Goal: Task Accomplishment & Management: Complete application form

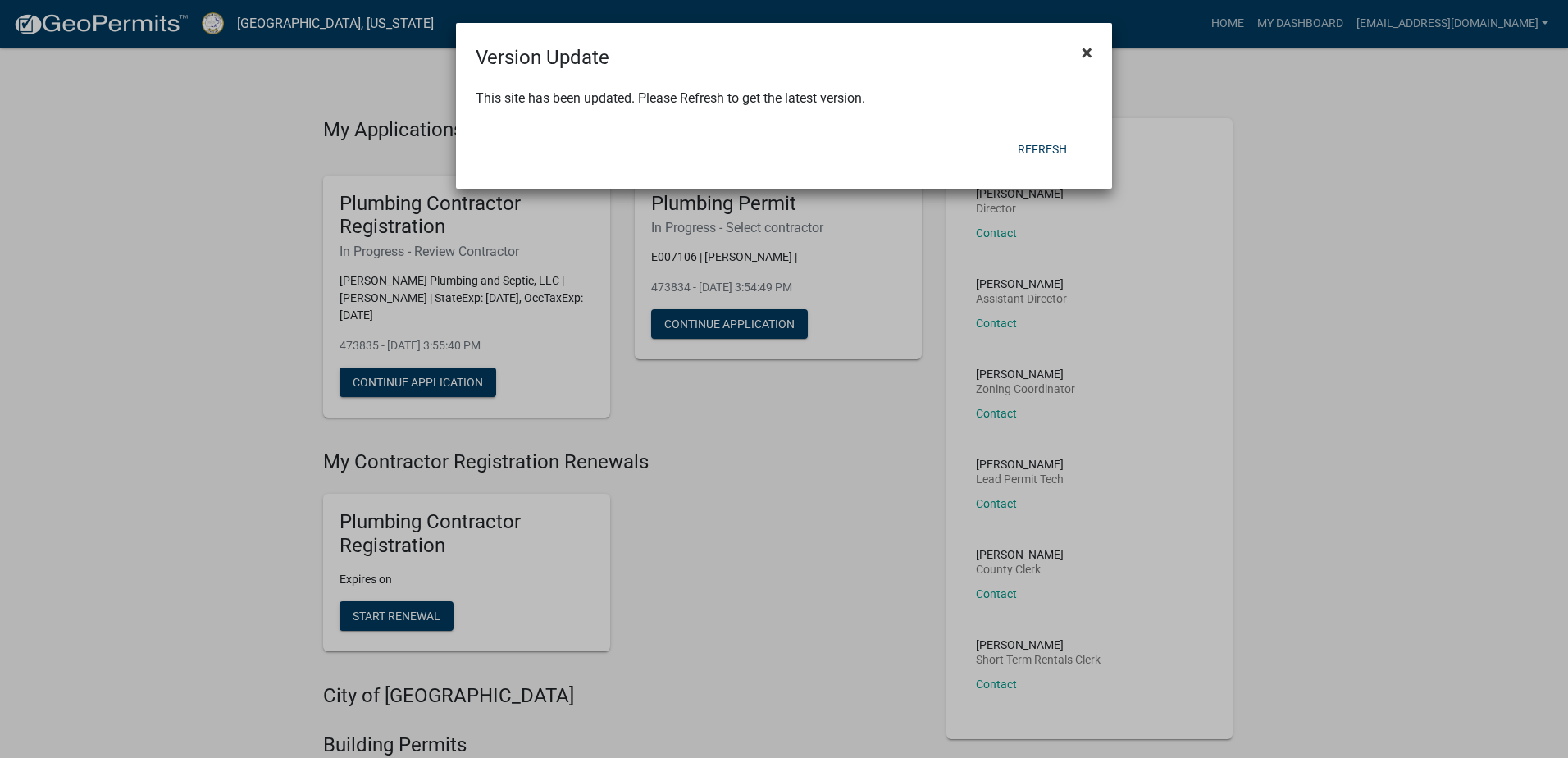
click at [1089, 46] on span "×" at bounding box center [1087, 52] width 11 height 23
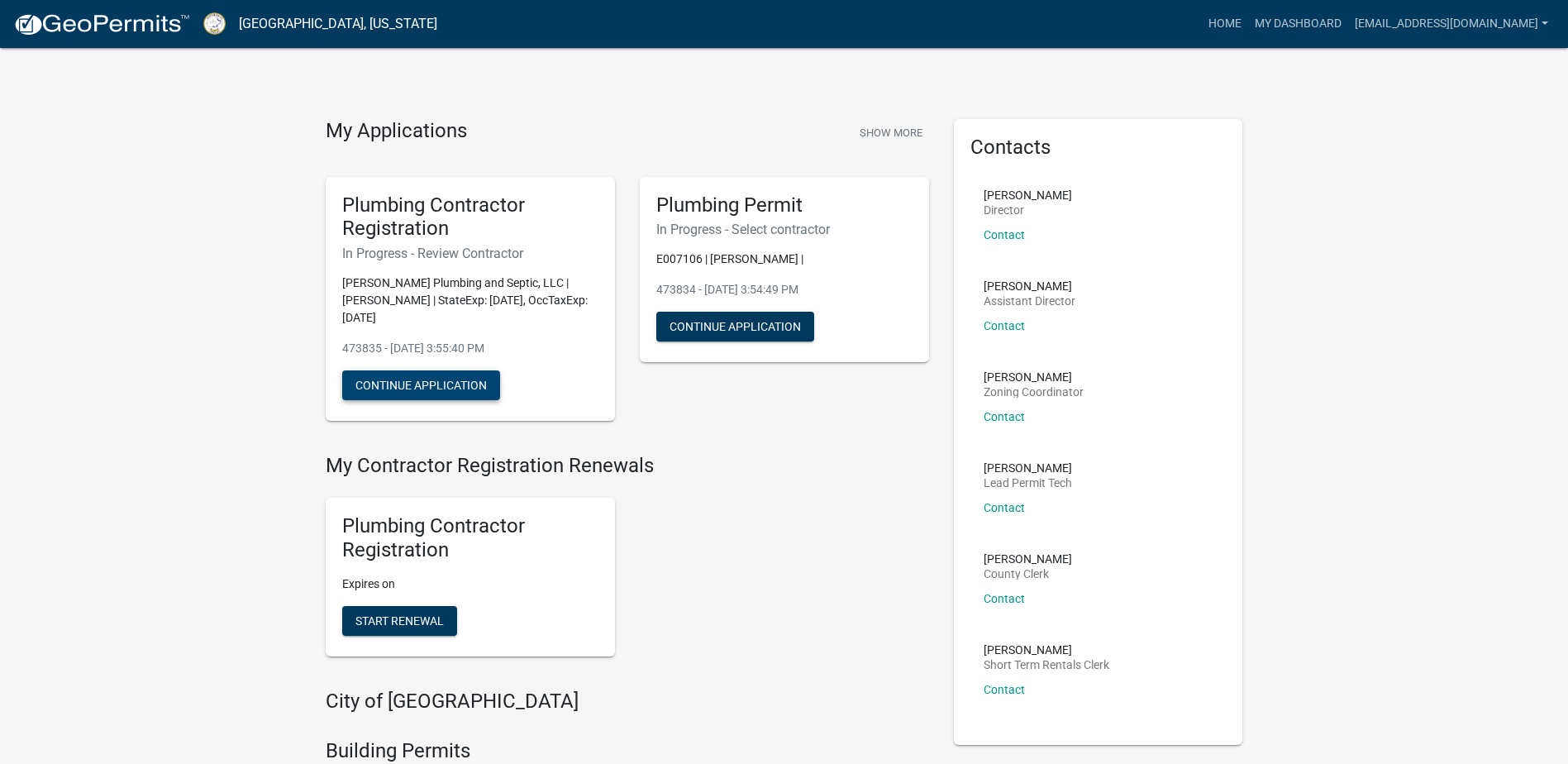
click at [410, 371] on button "Continue Application" at bounding box center [421, 385] width 158 height 30
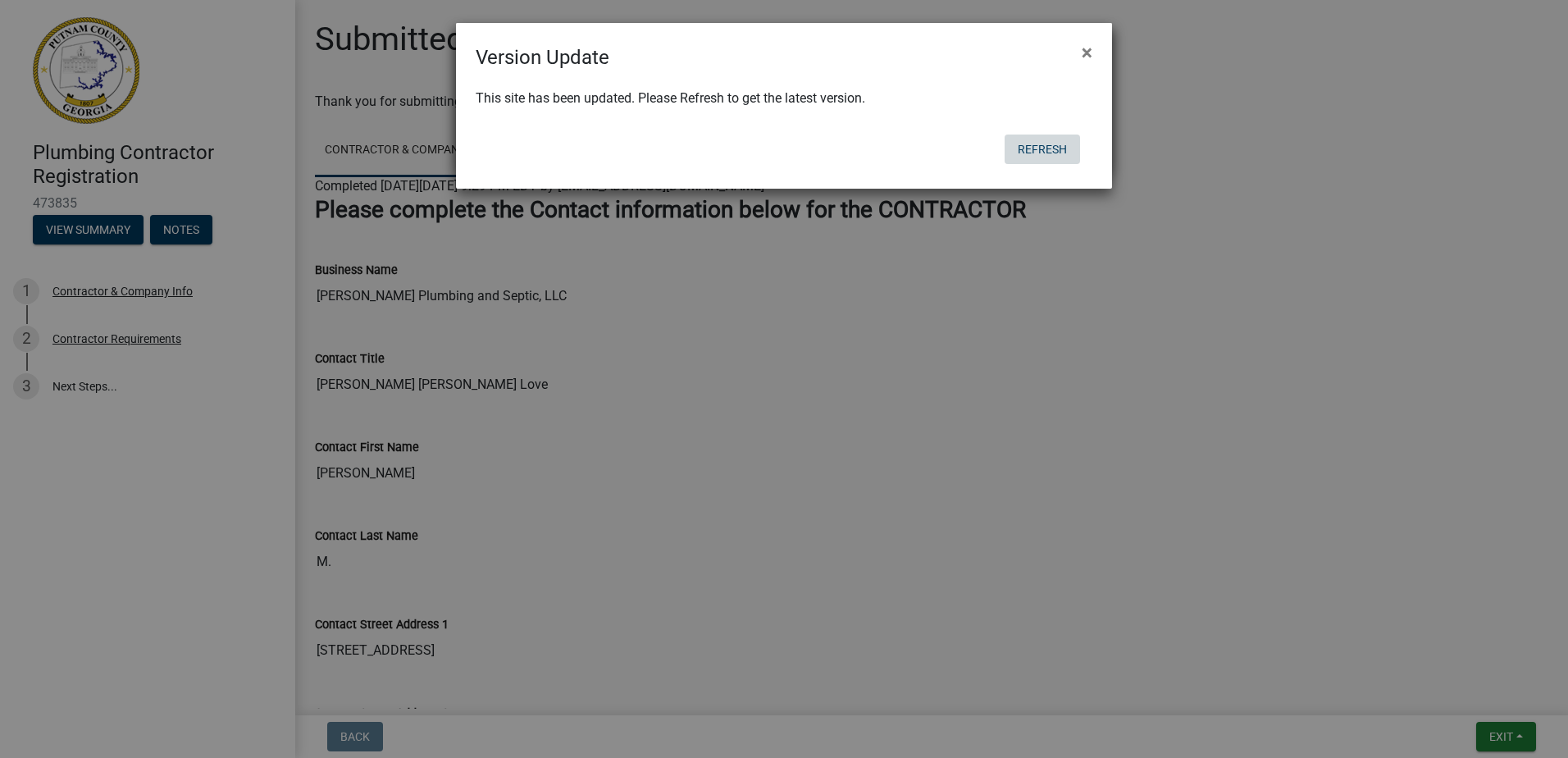
click at [1039, 143] on button "Refresh" at bounding box center [1042, 149] width 75 height 30
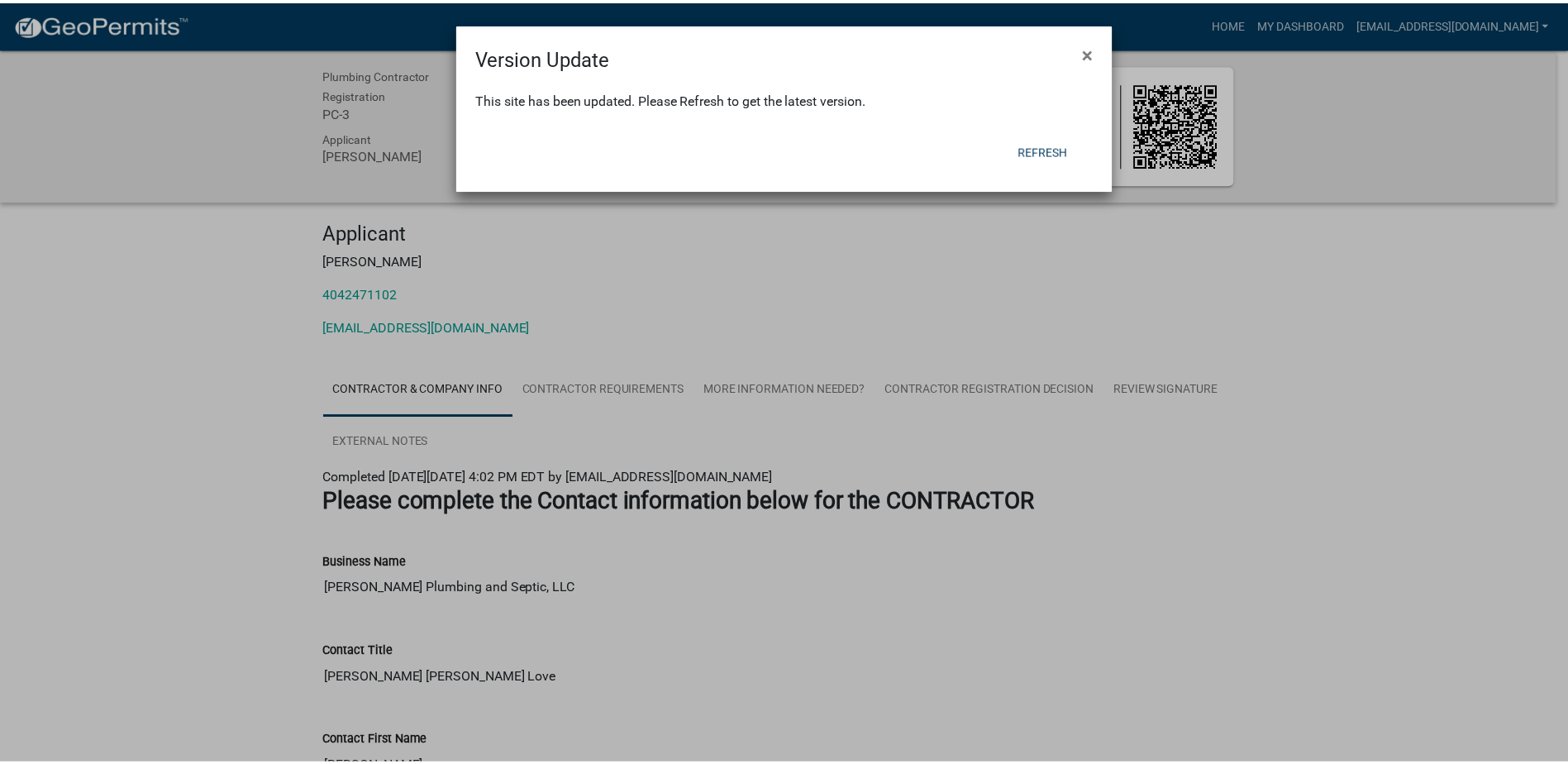
scroll to position [906, 0]
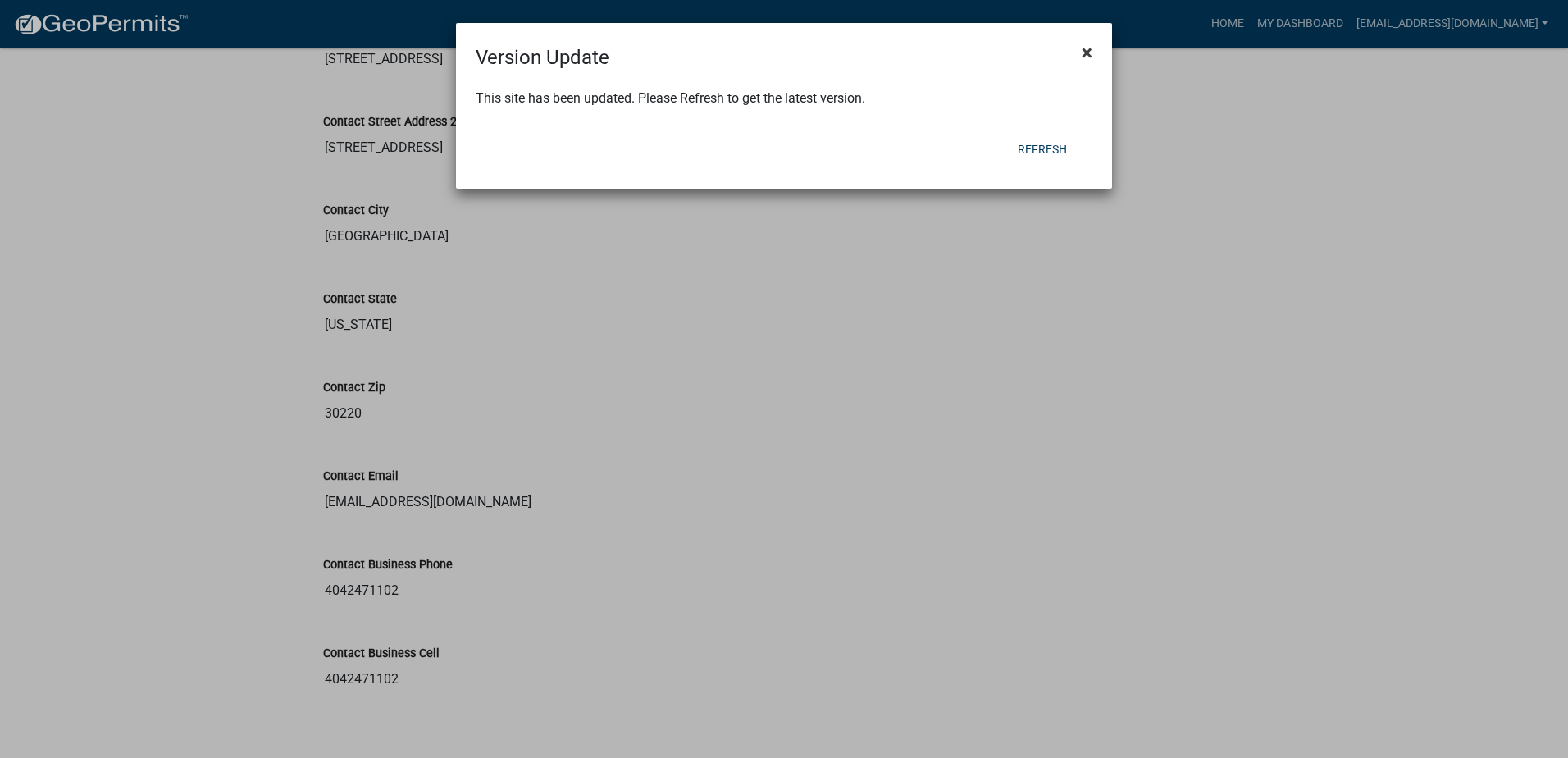
click at [1088, 52] on span "×" at bounding box center [1087, 52] width 11 height 23
